Goal: Find specific page/section: Find specific page/section

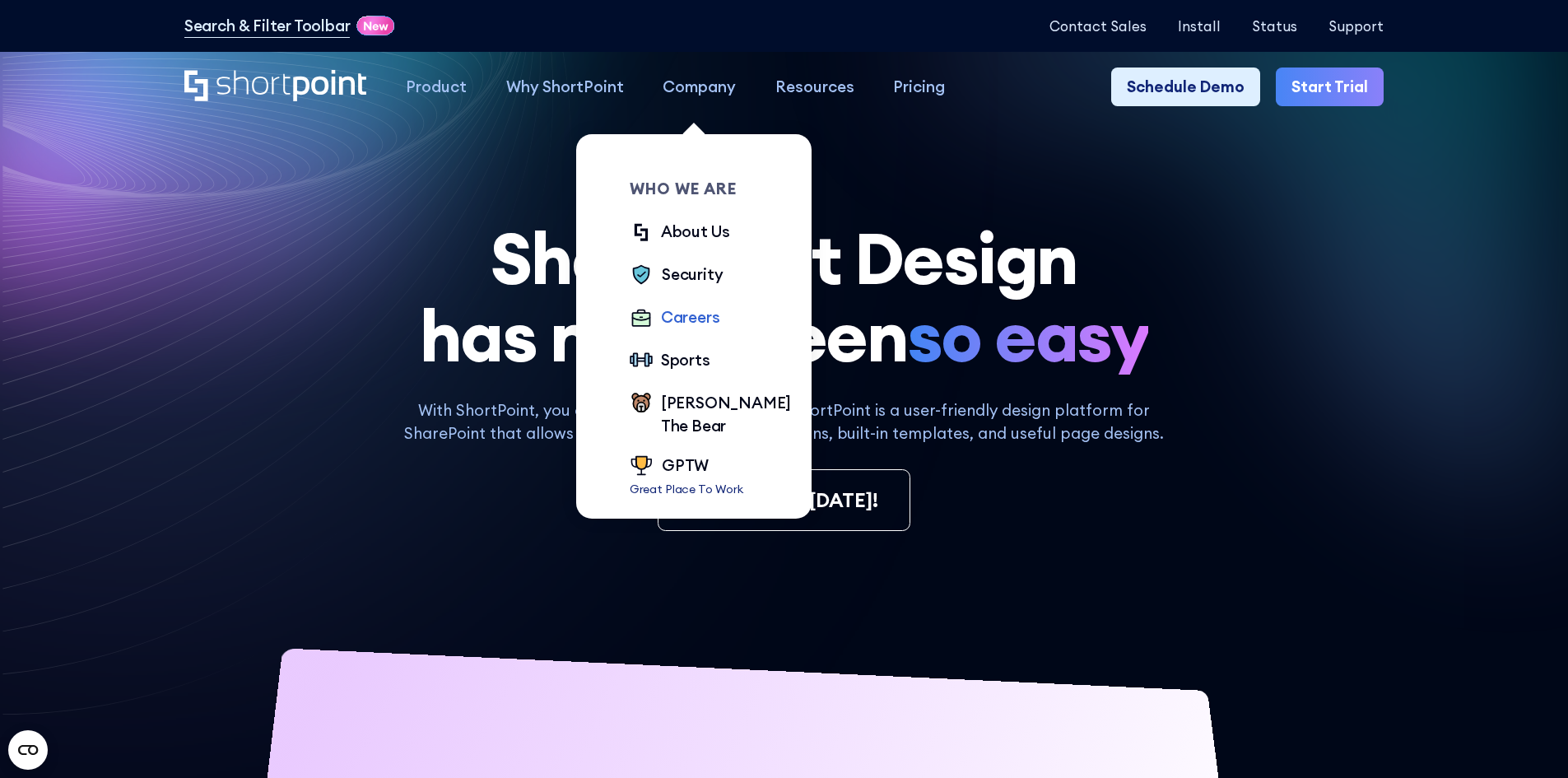
click at [673, 318] on div "Careers" at bounding box center [690, 317] width 59 height 24
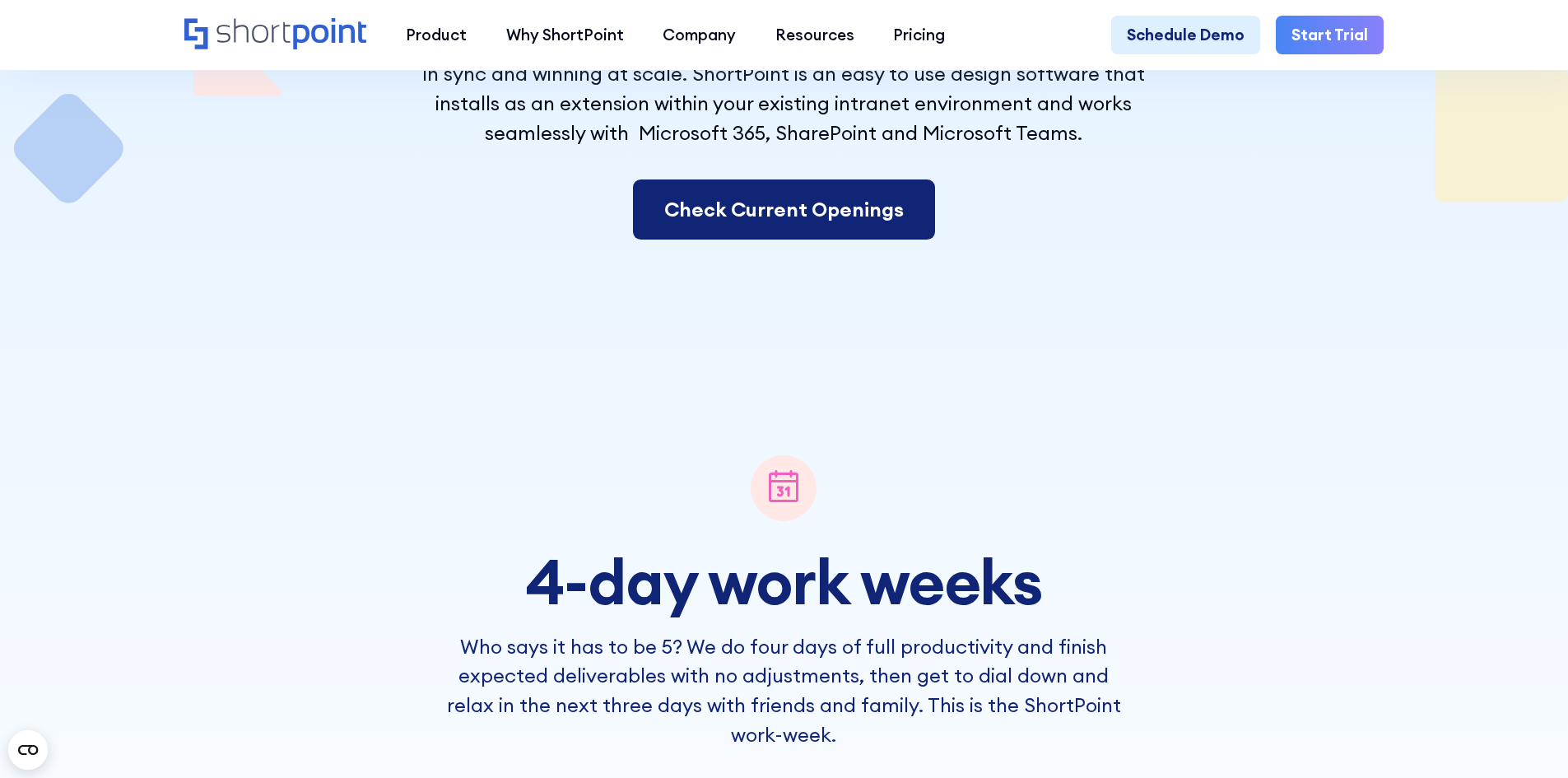
click at [852, 228] on link "Check Current Openings" at bounding box center [784, 210] width 302 height 61
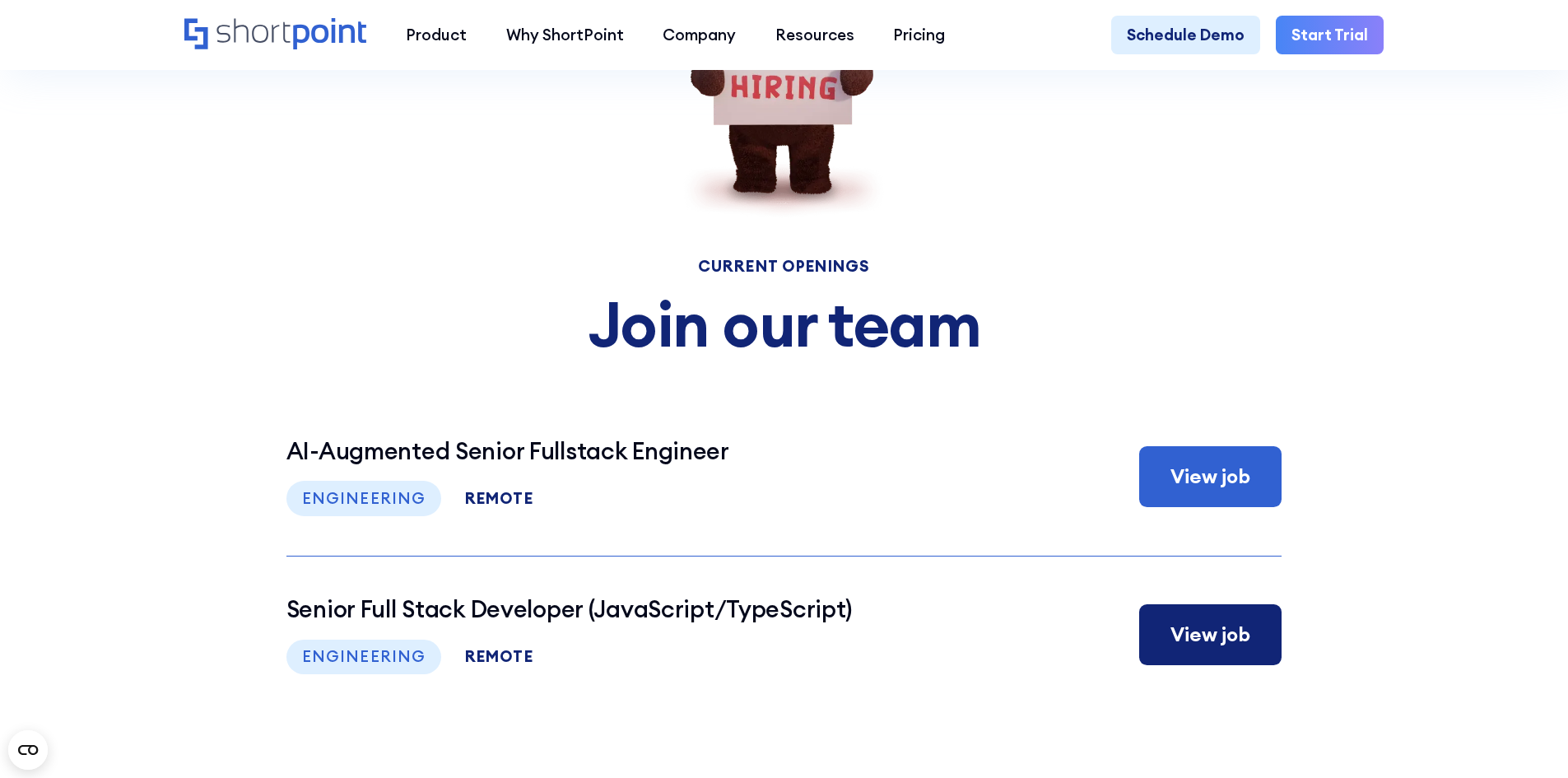
scroll to position [8052, 0]
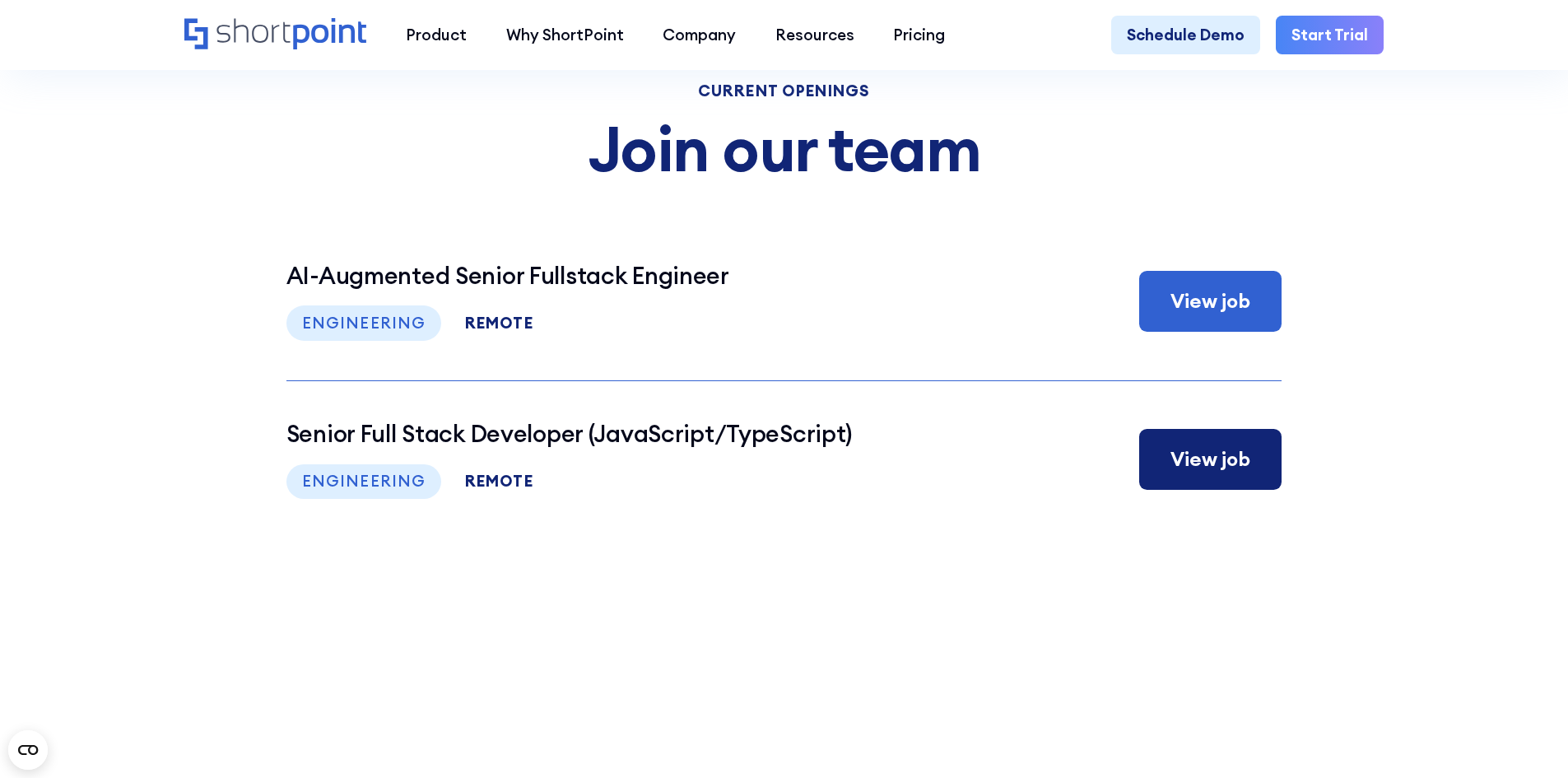
click at [1156, 490] on div "View job" at bounding box center [1210, 460] width 142 height 61
